Goal: Task Accomplishment & Management: Use online tool/utility

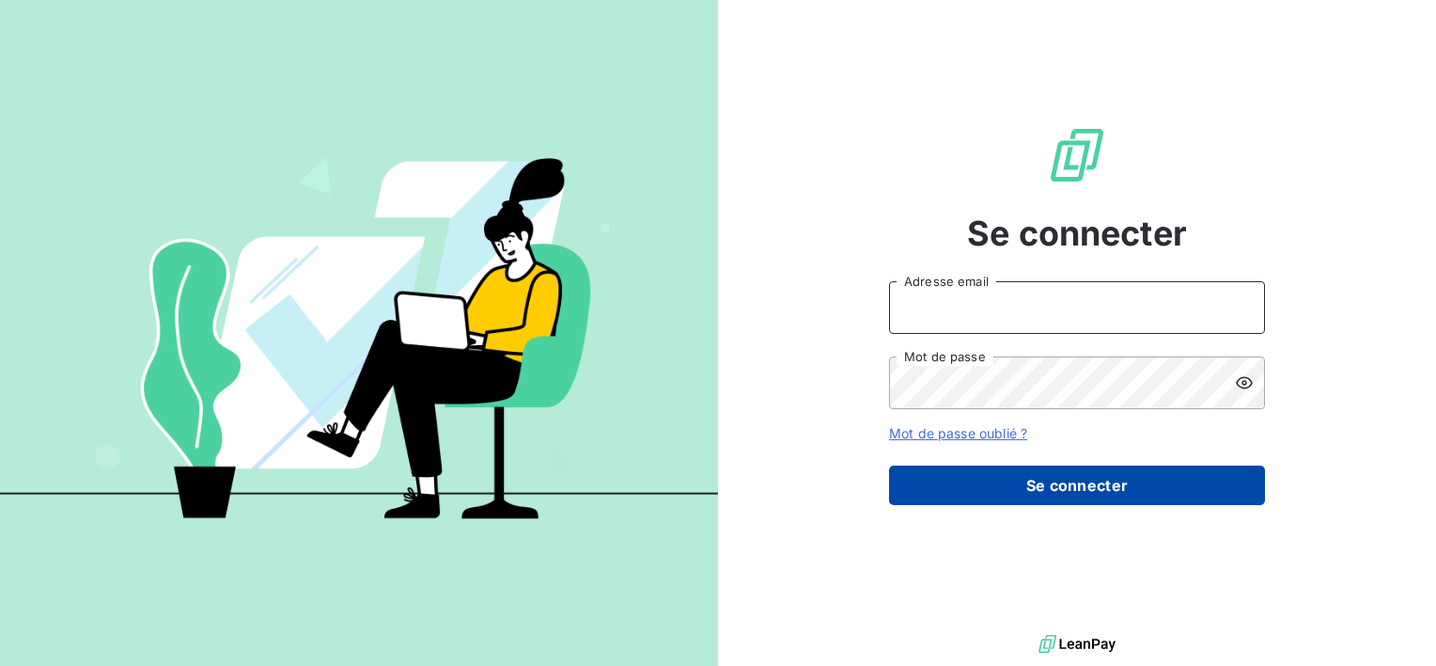
type input "[PERSON_NAME][EMAIL_ADDRESS][DOMAIN_NAME]"
click at [1100, 494] on button "Se connecter" at bounding box center [1077, 484] width 376 height 39
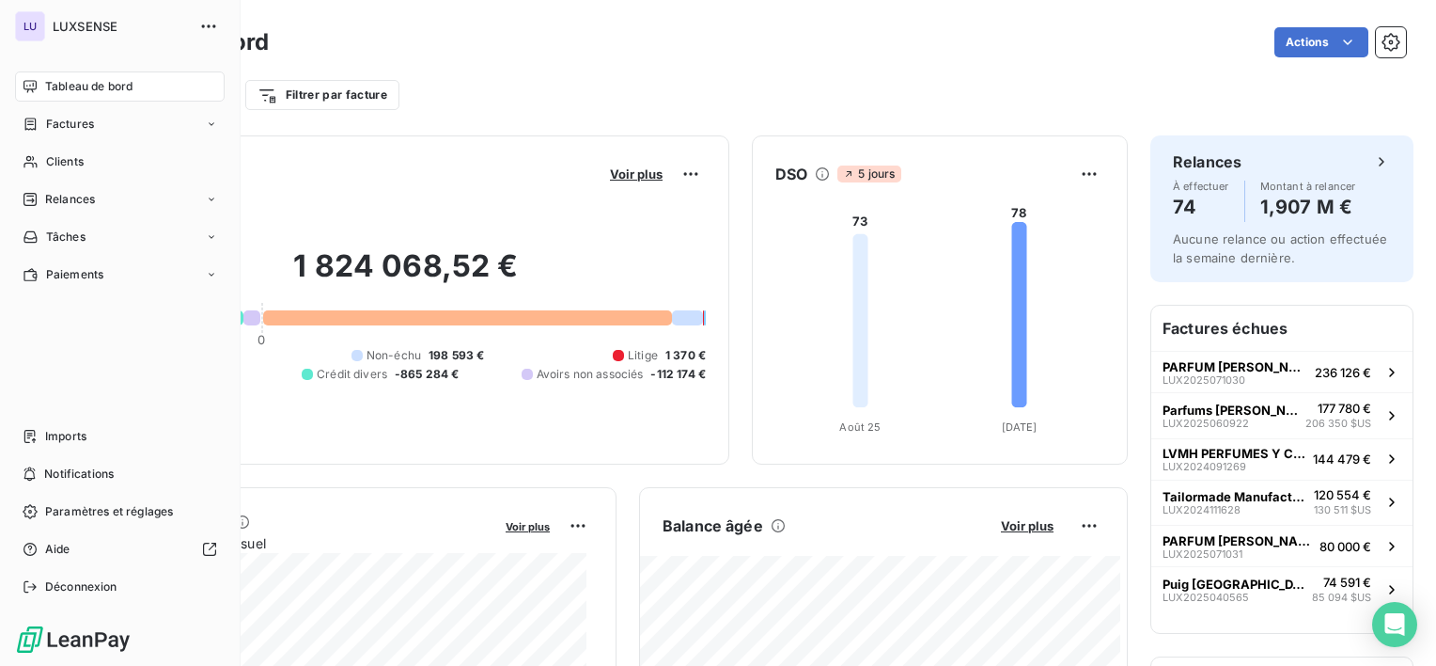
click at [52, 85] on span "Tableau de bord" at bounding box center [88, 86] width 87 height 17
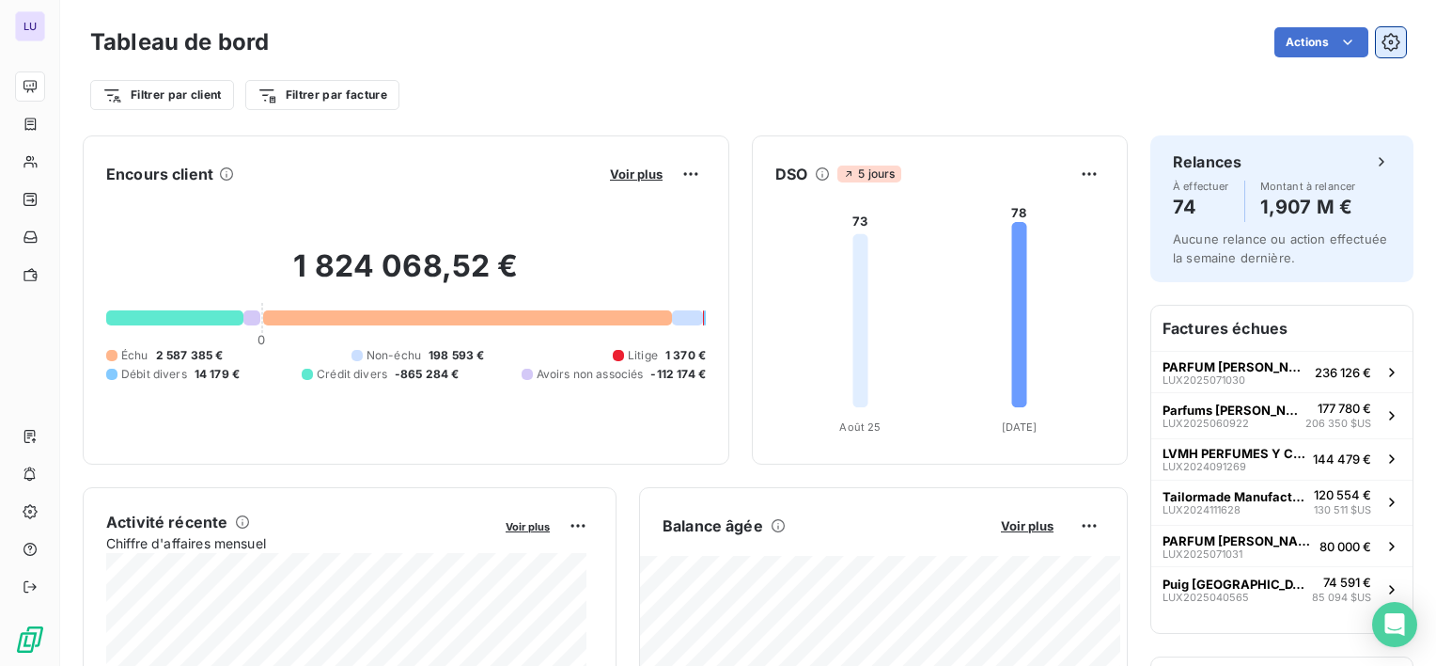
click at [1382, 44] on icon "button" at bounding box center [1391, 42] width 19 height 19
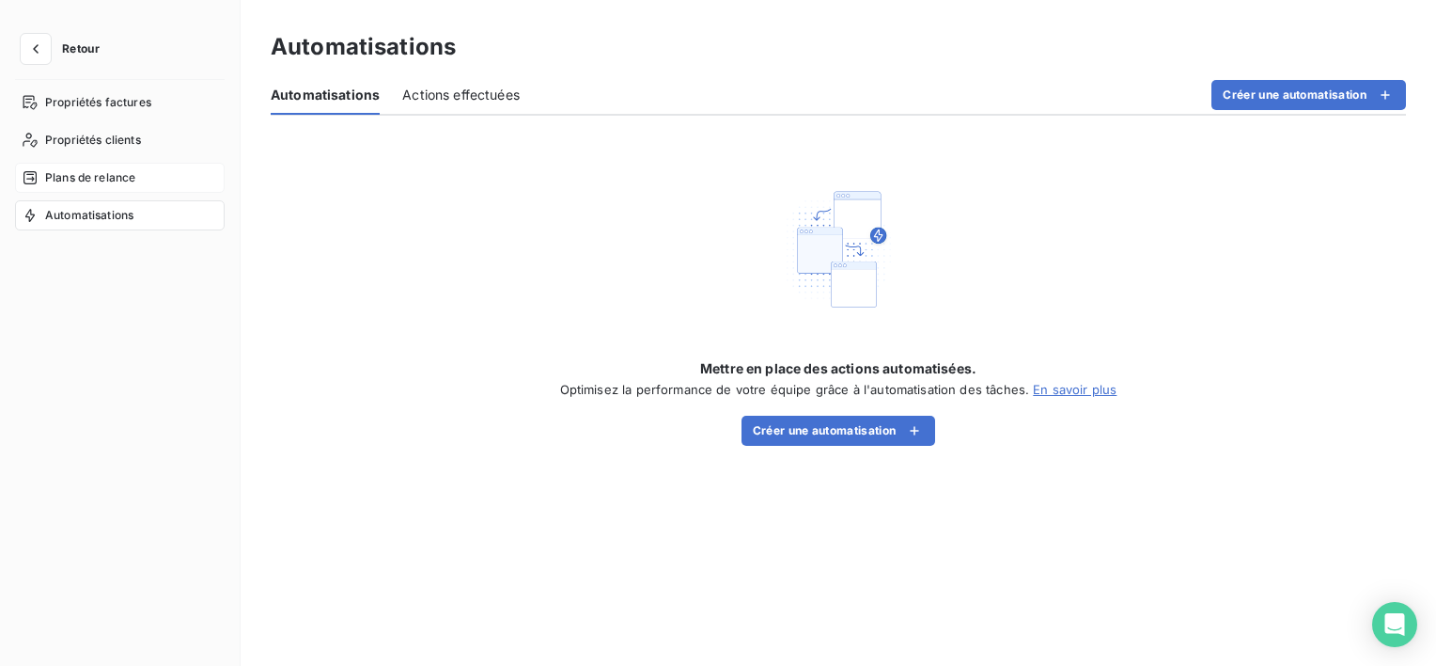
click at [100, 173] on span "Plans de relance" at bounding box center [90, 177] width 90 height 17
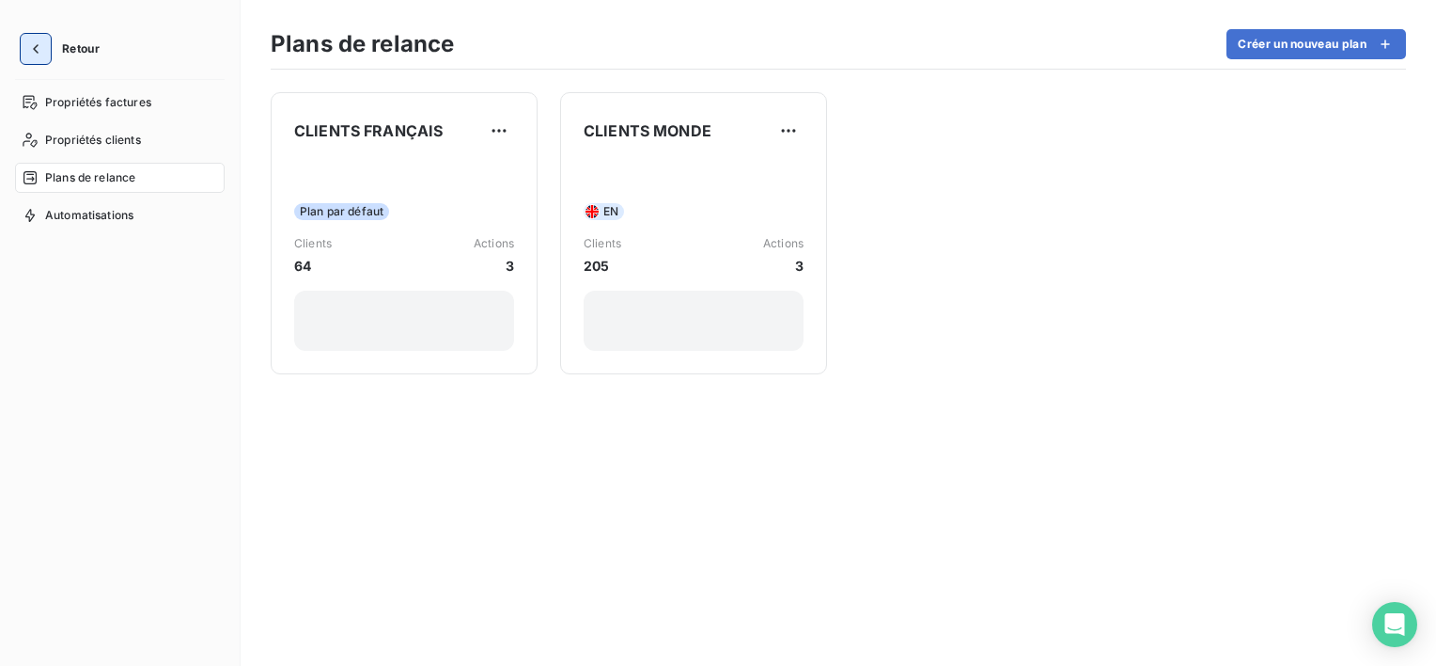
click at [47, 52] on button "button" at bounding box center [36, 49] width 30 height 30
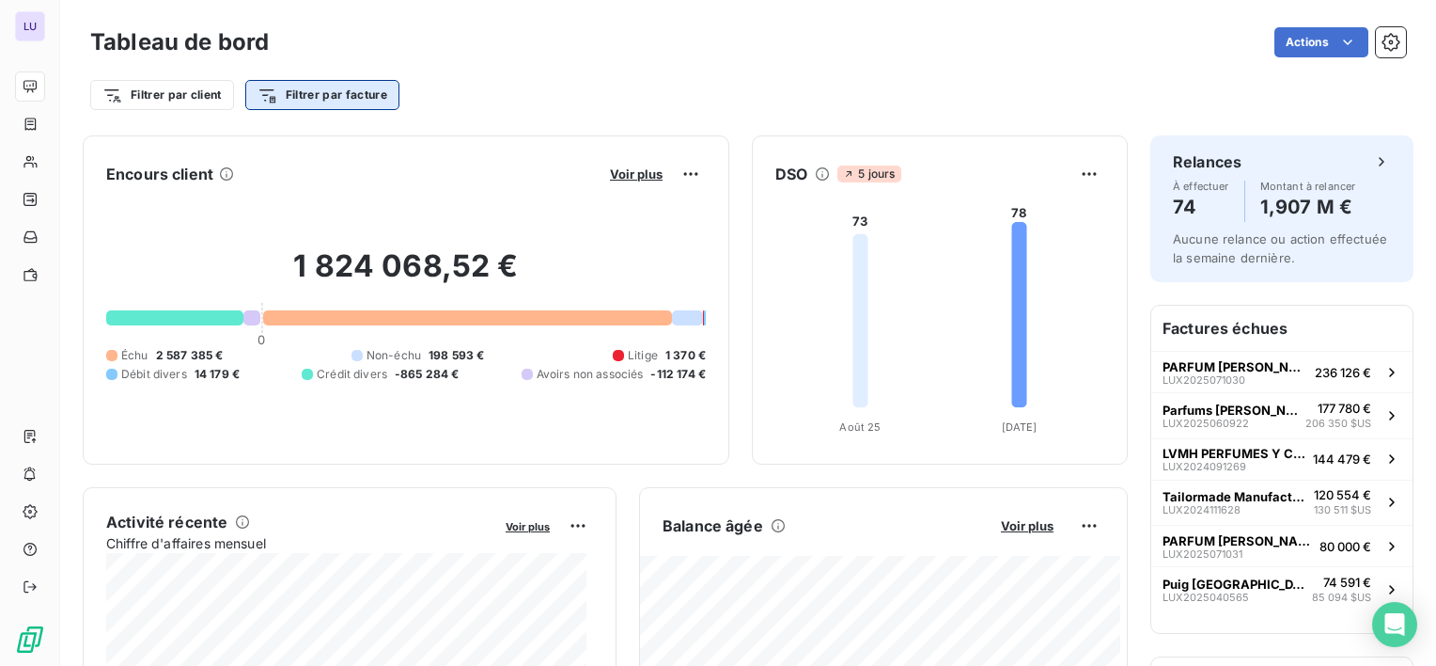
click at [340, 87] on html "LU Tableau de bord Actions Filtrer par client Filtrer par facture Encours clien…" at bounding box center [718, 333] width 1436 height 666
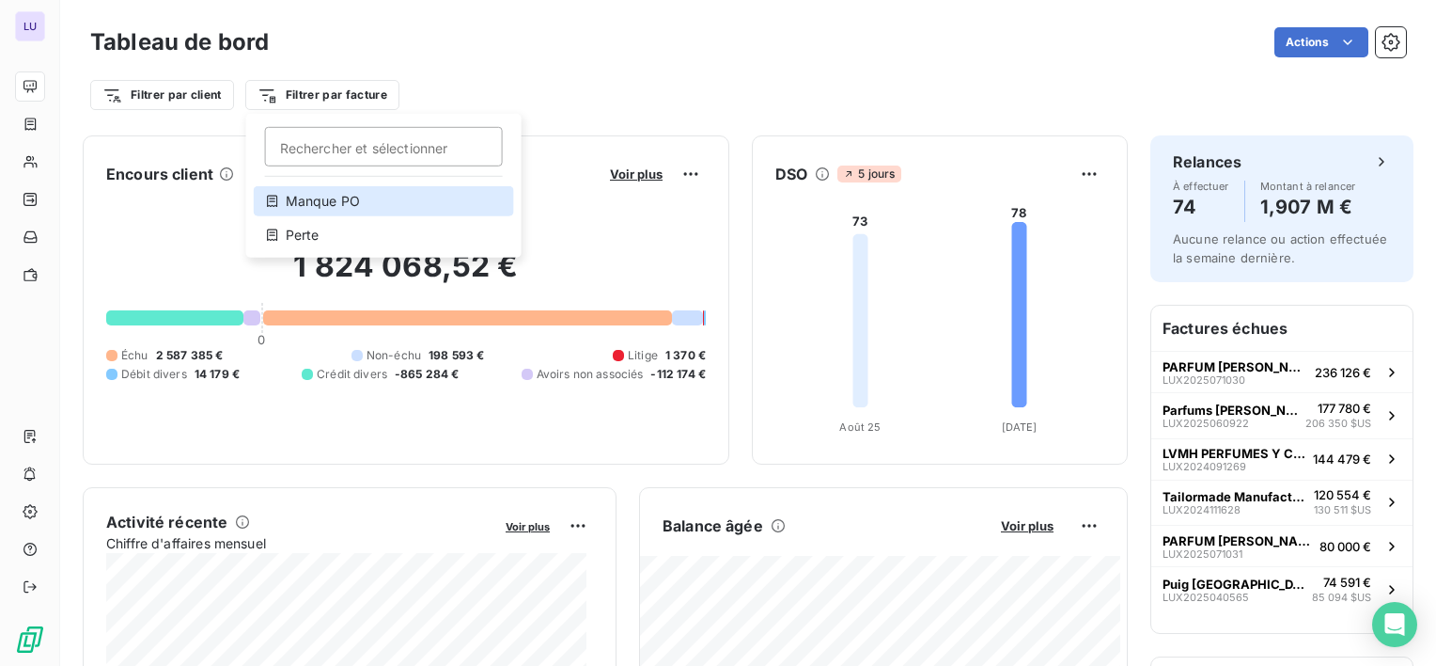
click at [317, 196] on div "Manque PO" at bounding box center [384, 201] width 260 height 30
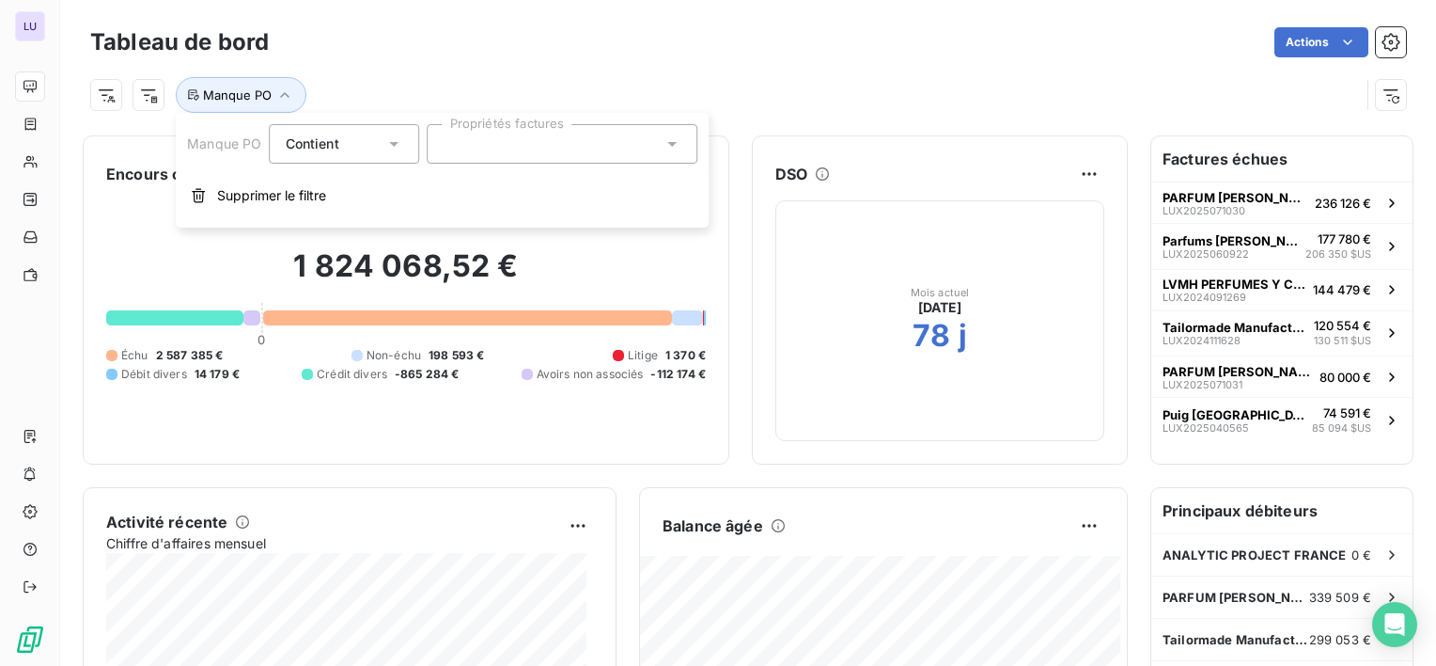
click at [467, 150] on div at bounding box center [563, 143] width 271 height 39
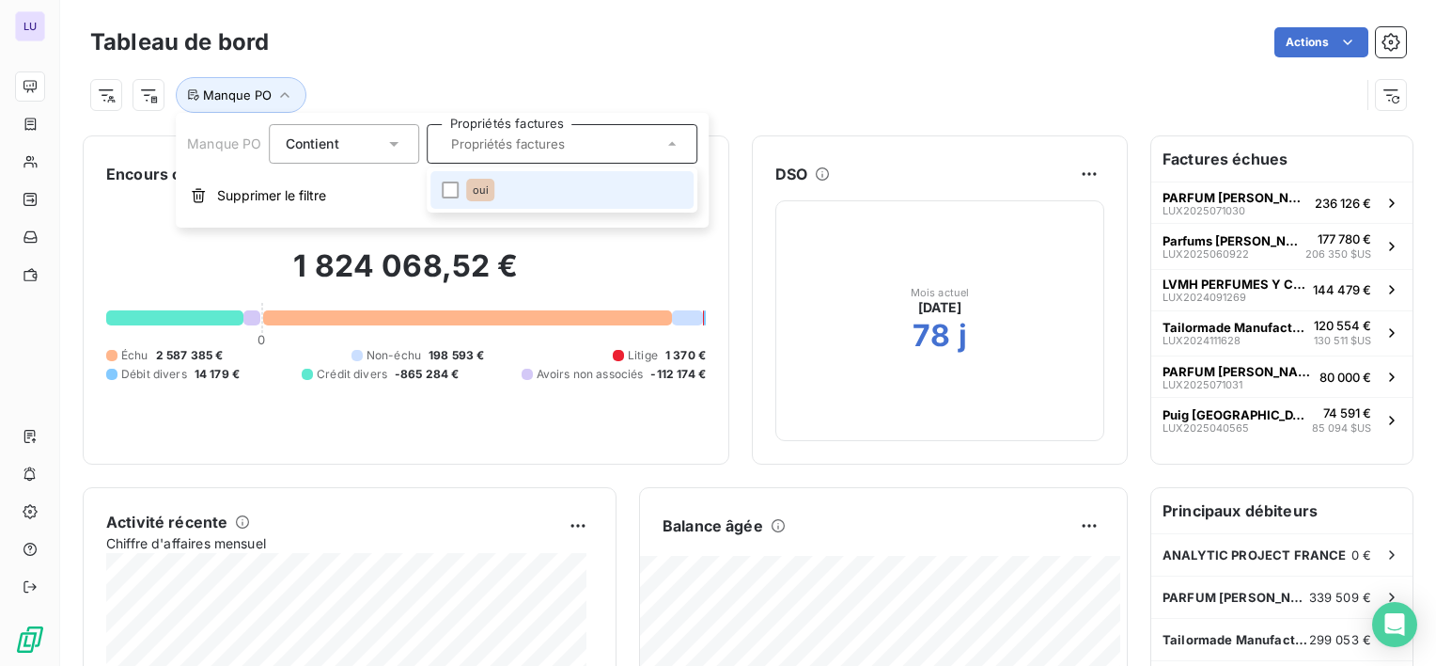
click at [471, 175] on li "oui" at bounding box center [562, 190] width 263 height 38
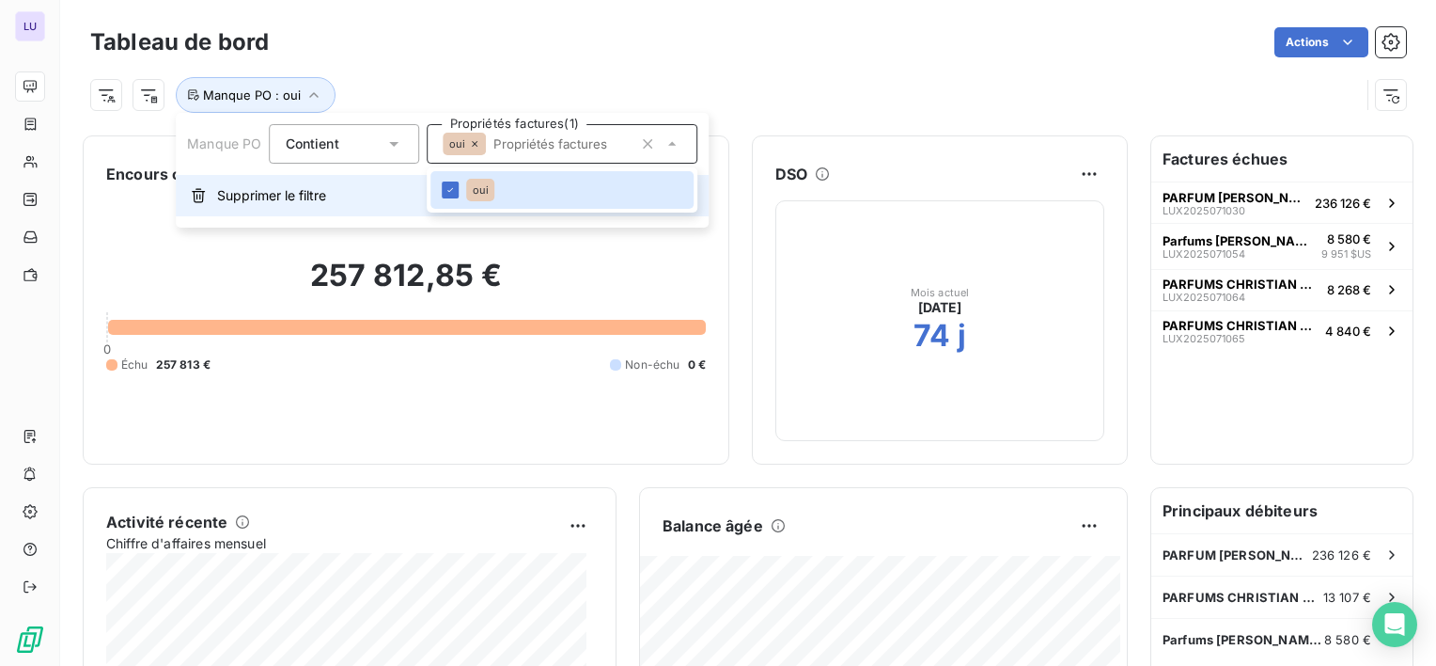
click at [308, 180] on button "Supprimer le filtre" at bounding box center [442, 195] width 533 height 41
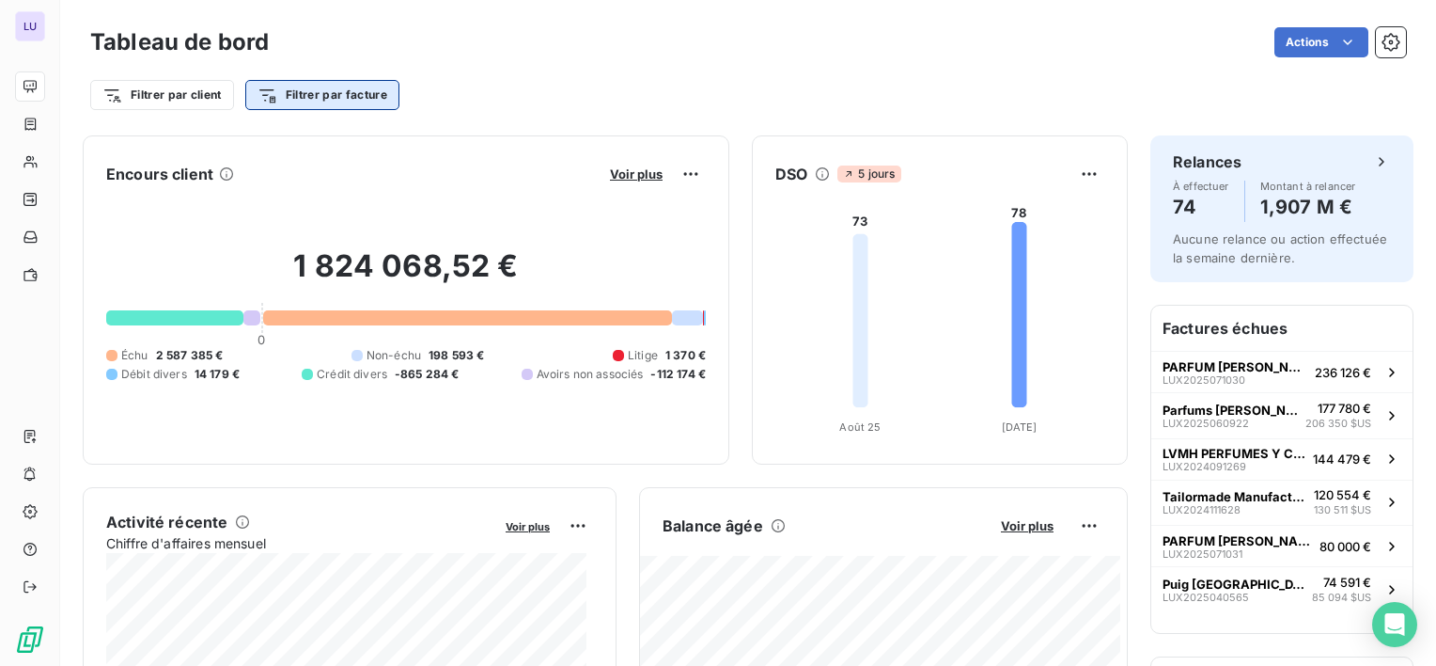
click at [380, 93] on html "LU Tableau de bord Actions Filtrer par client Filtrer par facture Encours clien…" at bounding box center [718, 333] width 1436 height 666
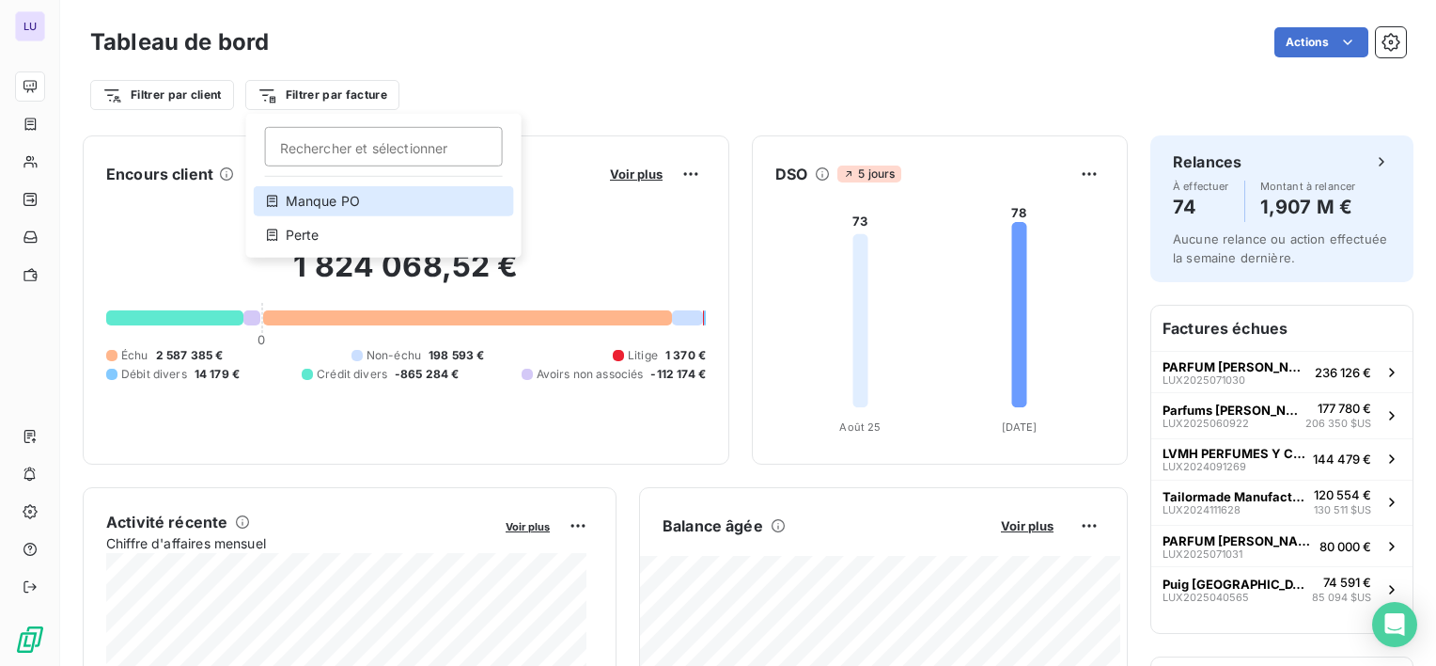
click at [344, 196] on div "Manque PO" at bounding box center [384, 201] width 260 height 30
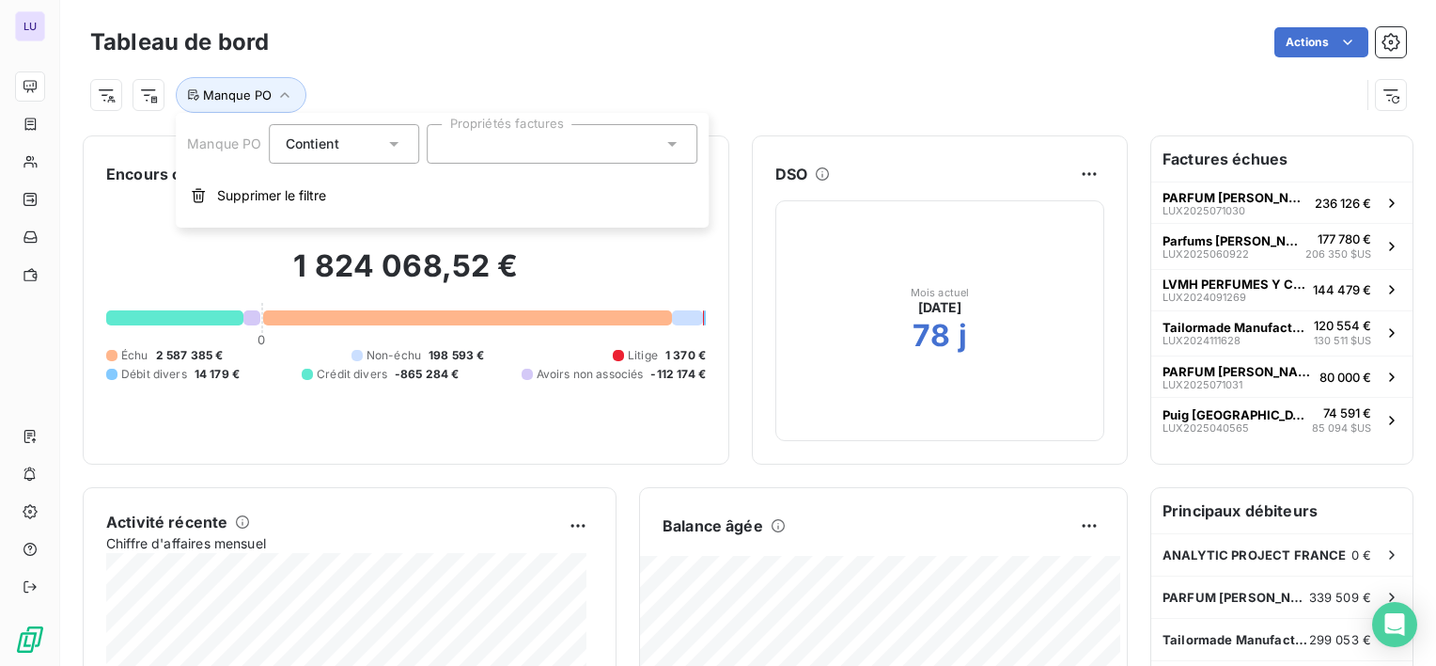
click at [544, 165] on div "Manque PO Contient is Propriétés factures Supprimer le filtre" at bounding box center [442, 170] width 533 height 115
click at [542, 155] on div at bounding box center [563, 143] width 271 height 39
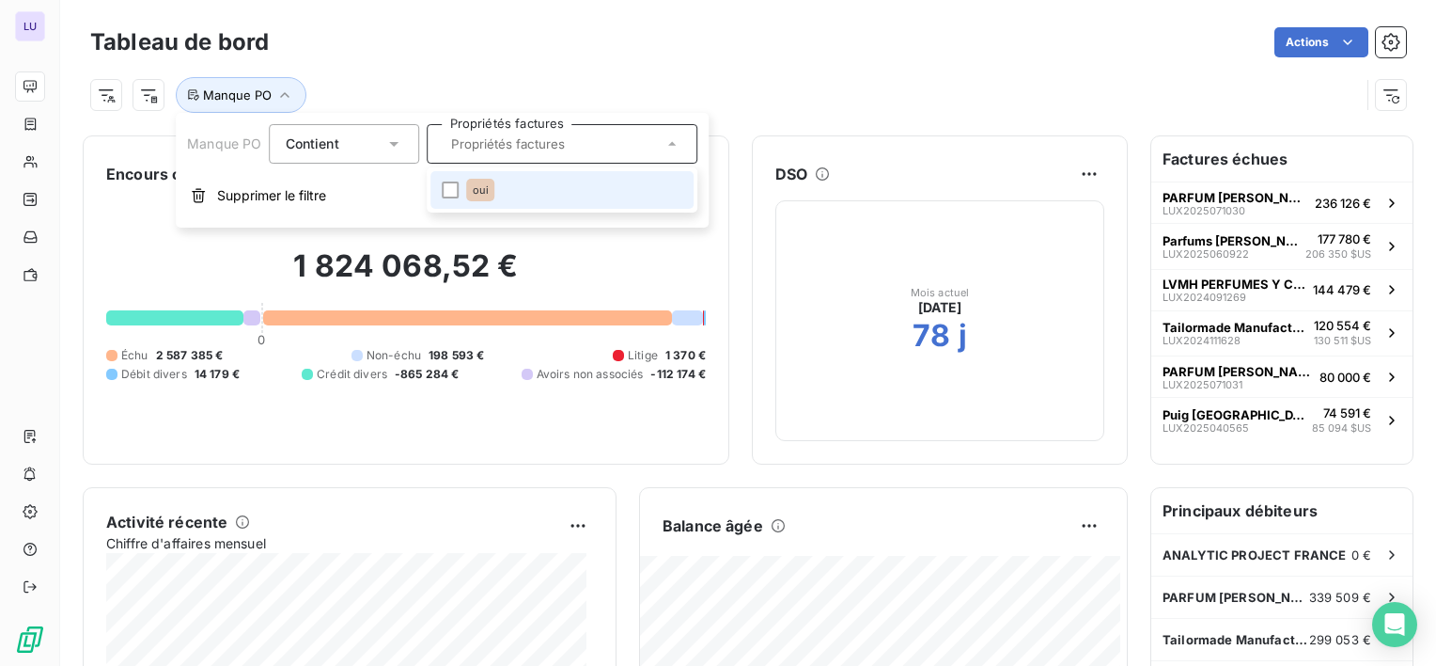
click at [480, 193] on span "oui" at bounding box center [481, 189] width 16 height 11
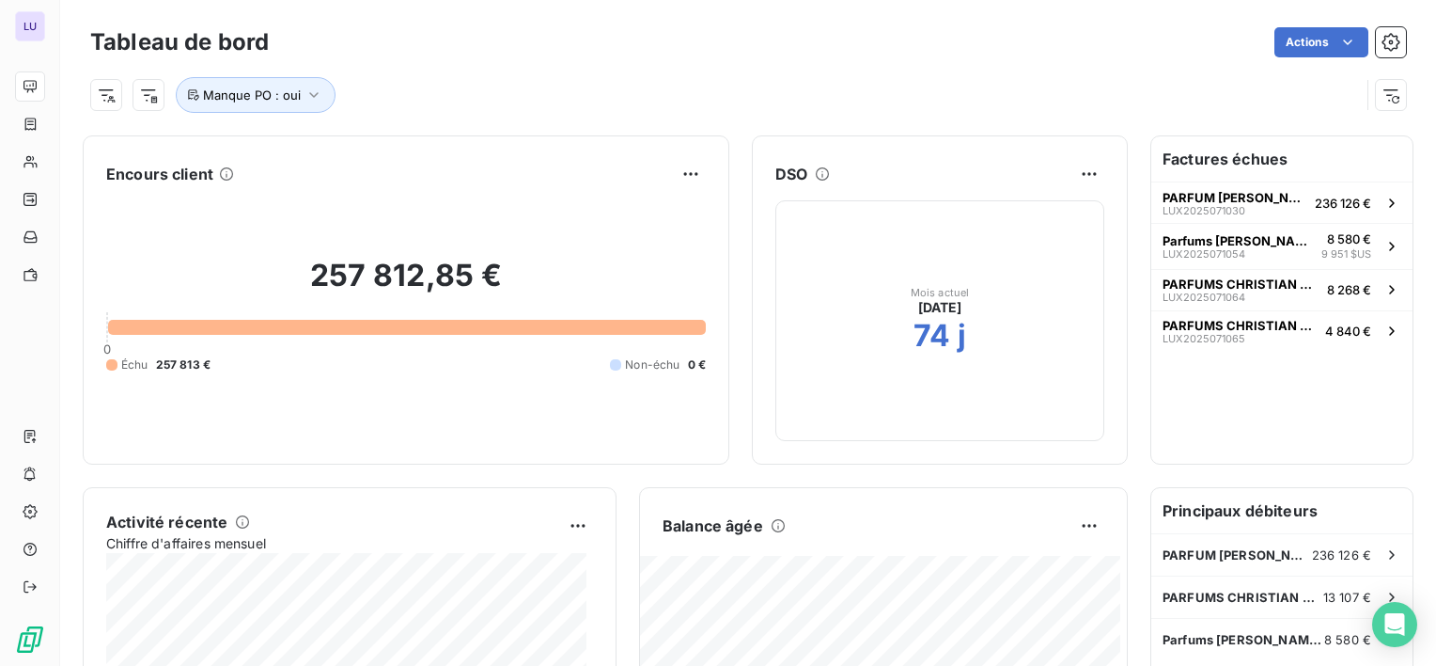
click at [524, 68] on div "Manque PO : oui" at bounding box center [748, 87] width 1316 height 51
click at [290, 80] on button "Manque PO : oui" at bounding box center [256, 95] width 160 height 36
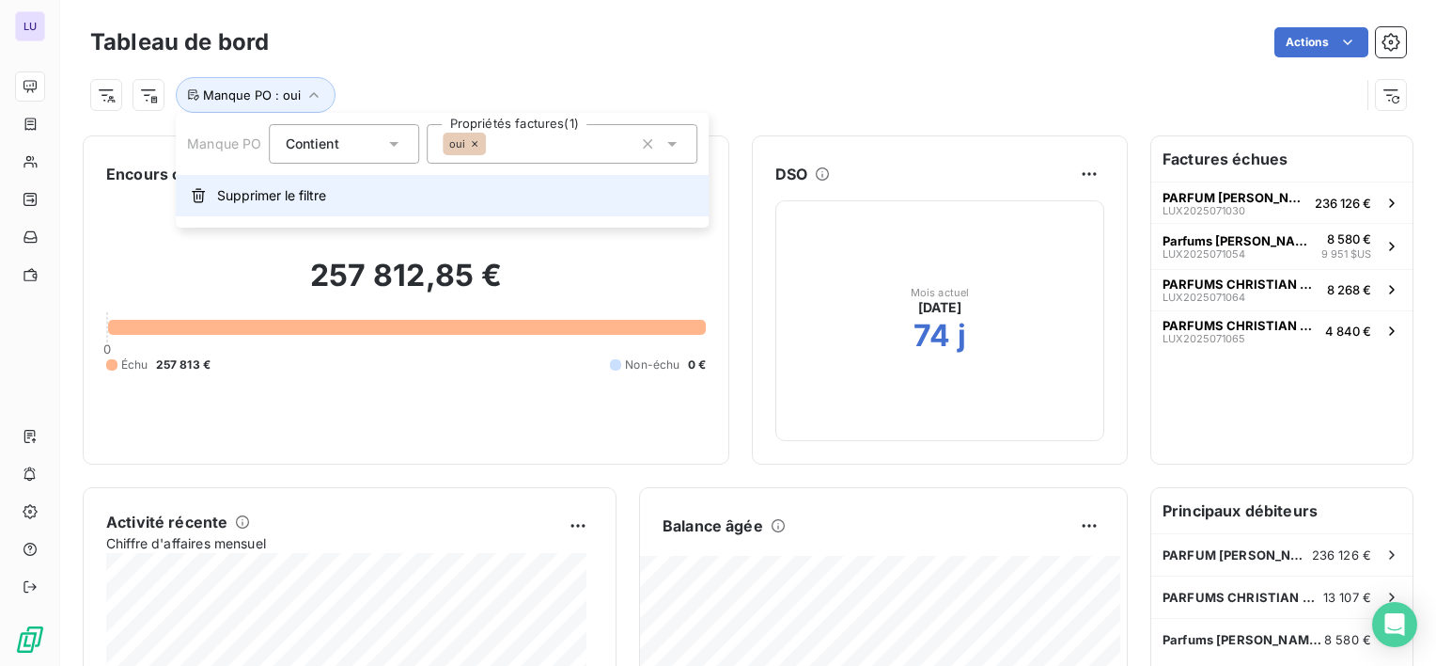
click at [240, 183] on button "Supprimer le filtre" at bounding box center [442, 195] width 533 height 41
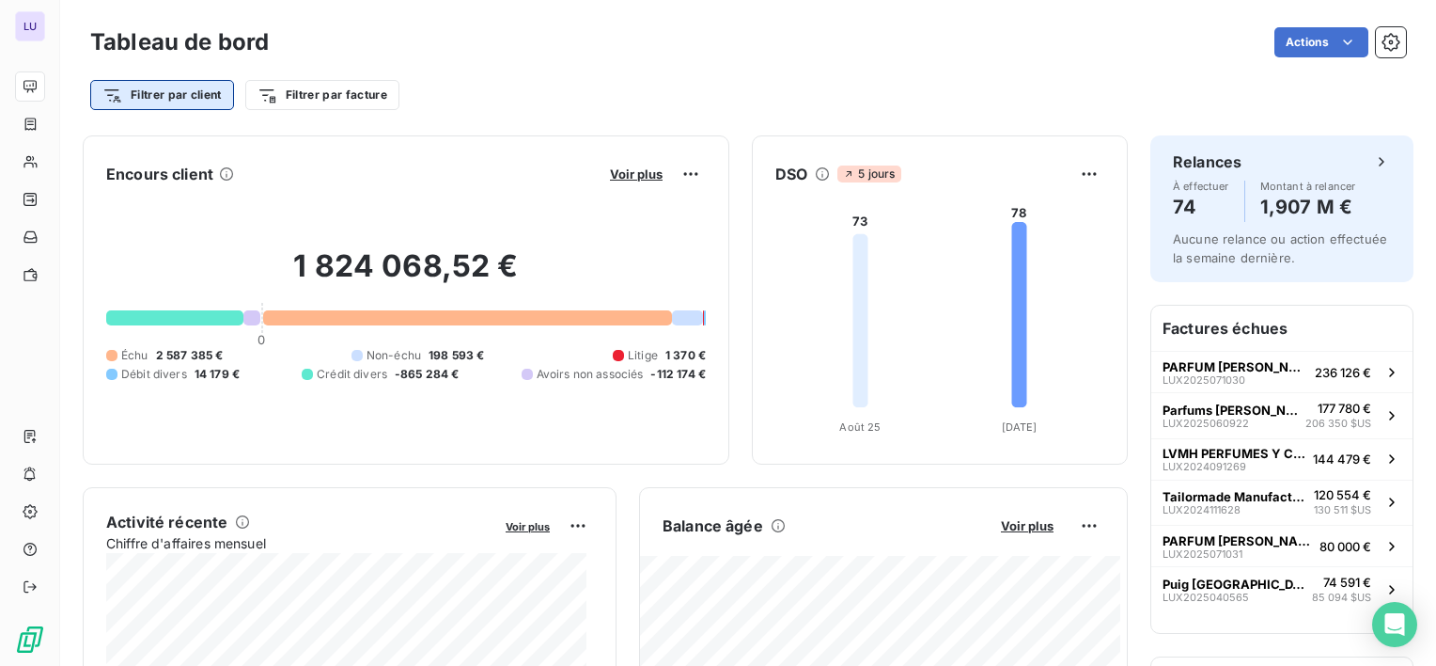
click at [117, 104] on html "LU Tableau de bord Actions Filtrer par client Filtrer par facture Encours clien…" at bounding box center [718, 333] width 1436 height 666
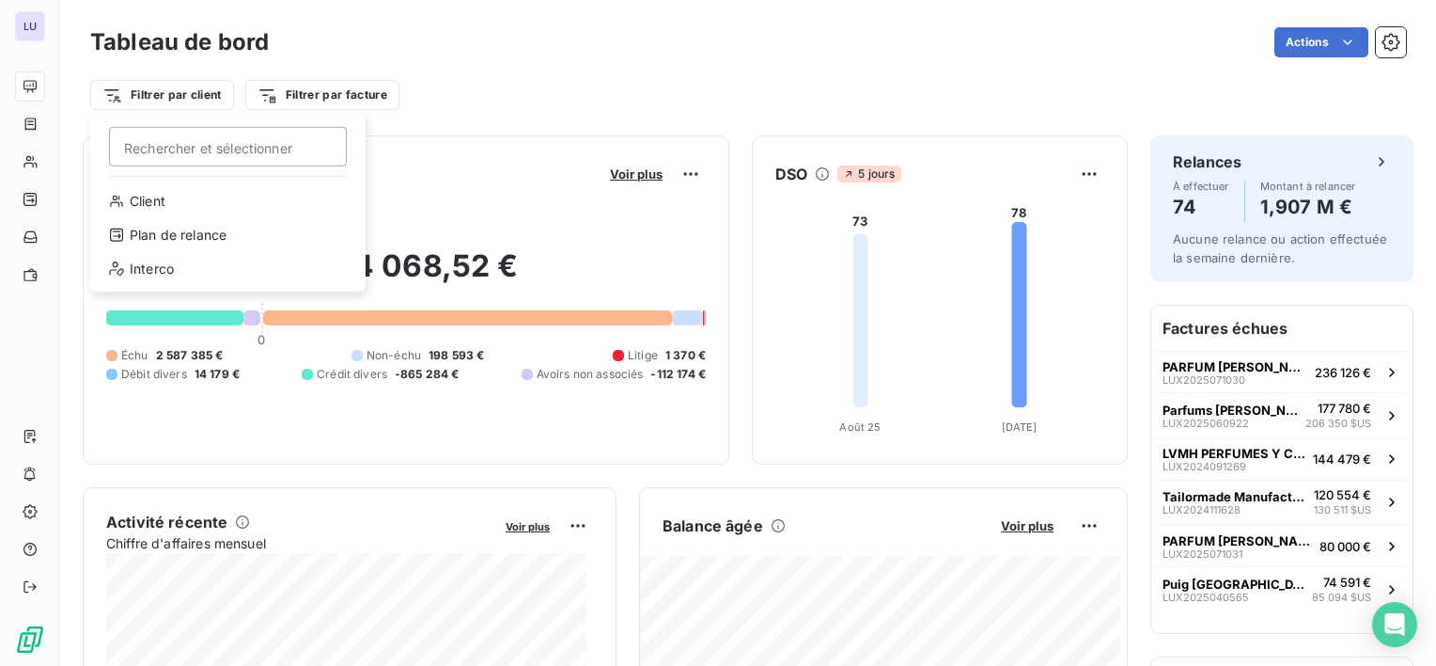
click at [541, 85] on html "LU Tableau de bord Actions Filtrer par client [PERSON_NAME] et sélectionner Cli…" at bounding box center [718, 333] width 1436 height 666
